Goal: Information Seeking & Learning: Learn about a topic

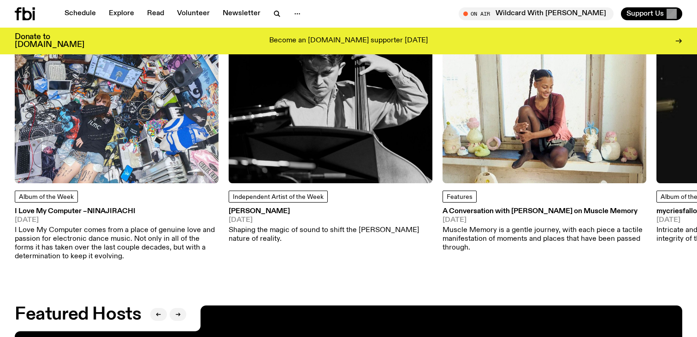
scroll to position [1259, 0]
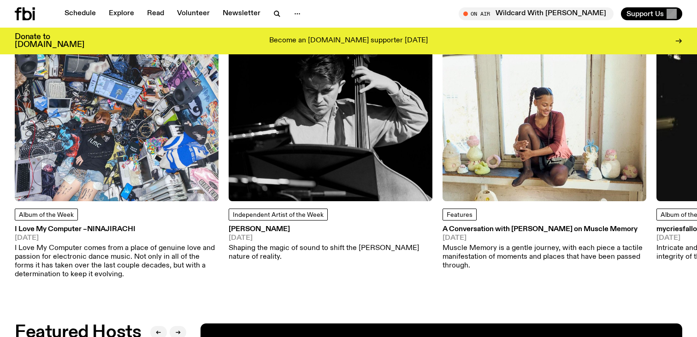
click at [265, 232] on h3 "[PERSON_NAME]" at bounding box center [331, 229] width 204 height 7
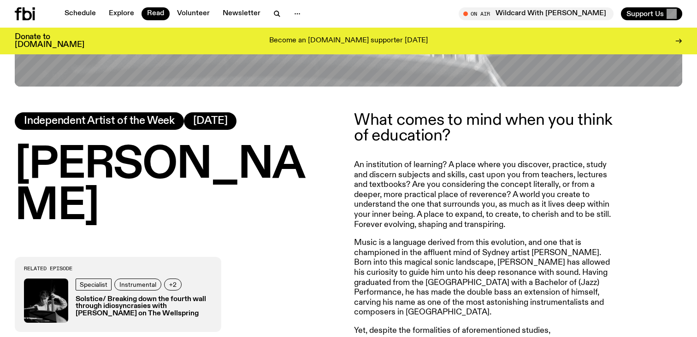
scroll to position [373, 0]
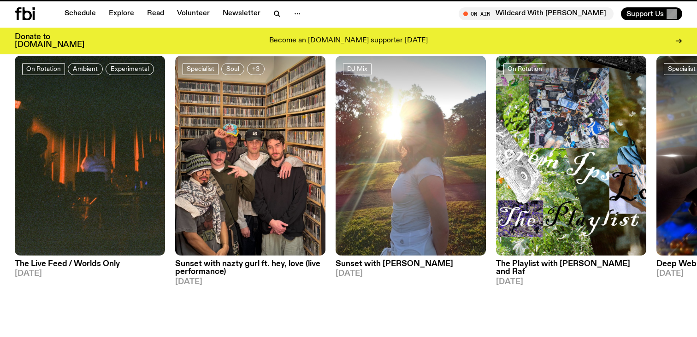
scroll to position [1259, 0]
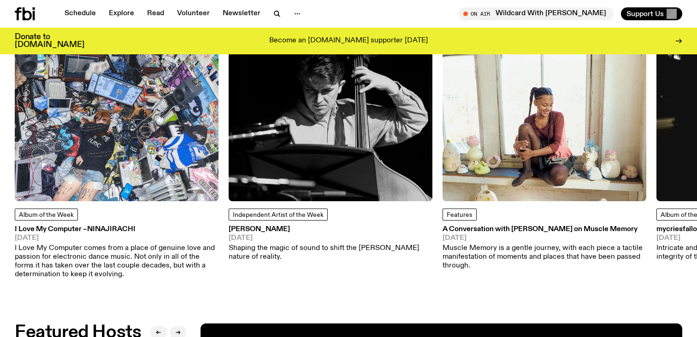
click at [125, 252] on p "I Love My Computer comes from a place of genuine love and passion for electroni…" at bounding box center [117, 261] width 204 height 35
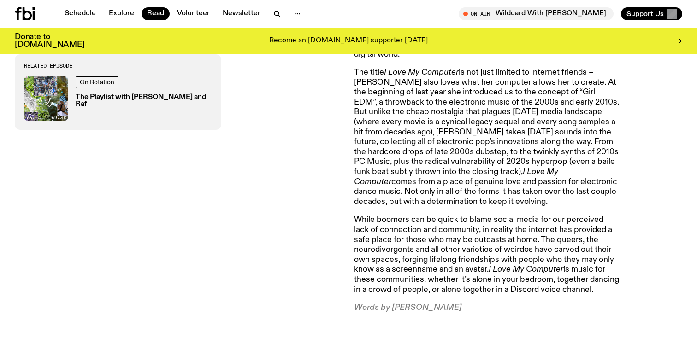
scroll to position [637, 0]
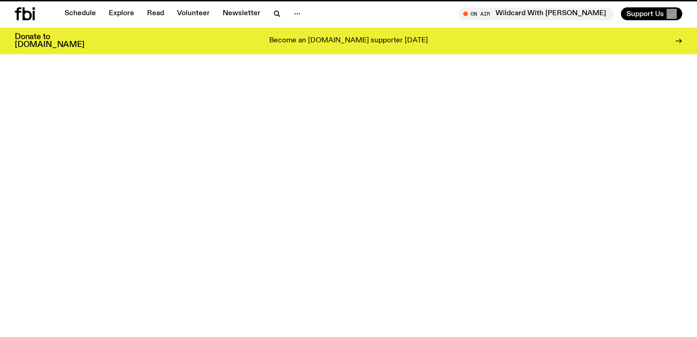
scroll to position [1259, 0]
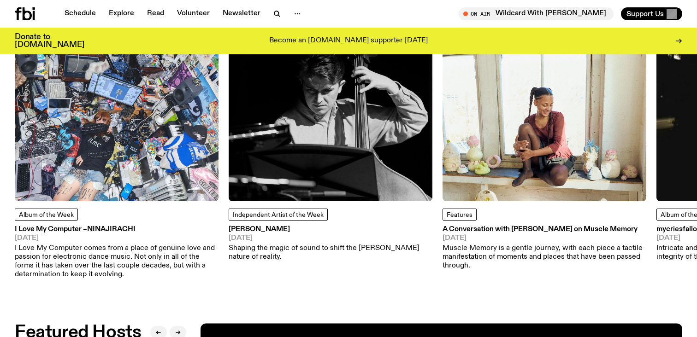
click at [500, 228] on h3 "A Conversation with [PERSON_NAME] on Muscle Memory" at bounding box center [544, 229] width 204 height 7
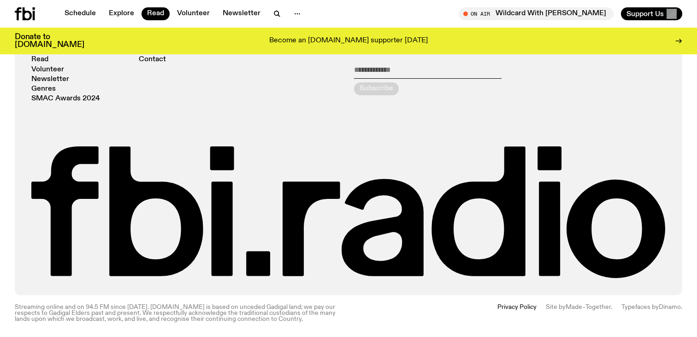
scroll to position [2409, 0]
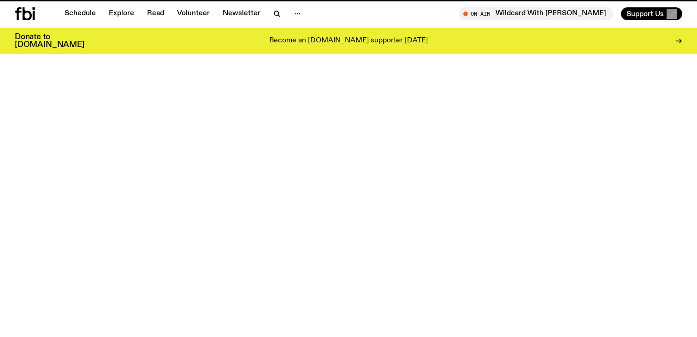
scroll to position [1259, 0]
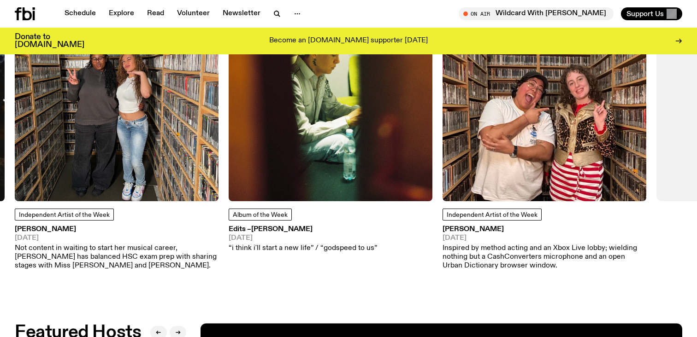
click at [362, 147] on img at bounding box center [331, 100] width 204 height 204
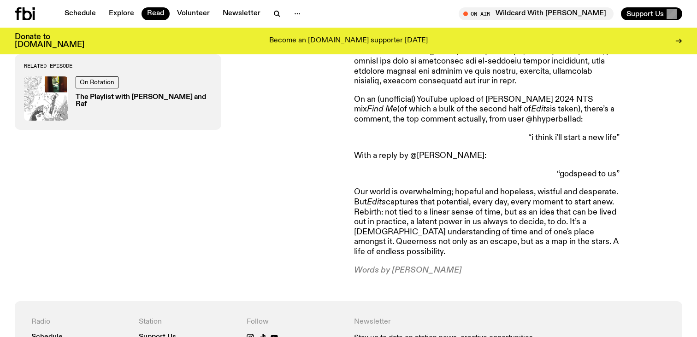
scroll to position [1024, 0]
drag, startPoint x: 325, startPoint y: 84, endPoint x: 325, endPoint y: 137, distance: 53.0
